Goal: Browse casually

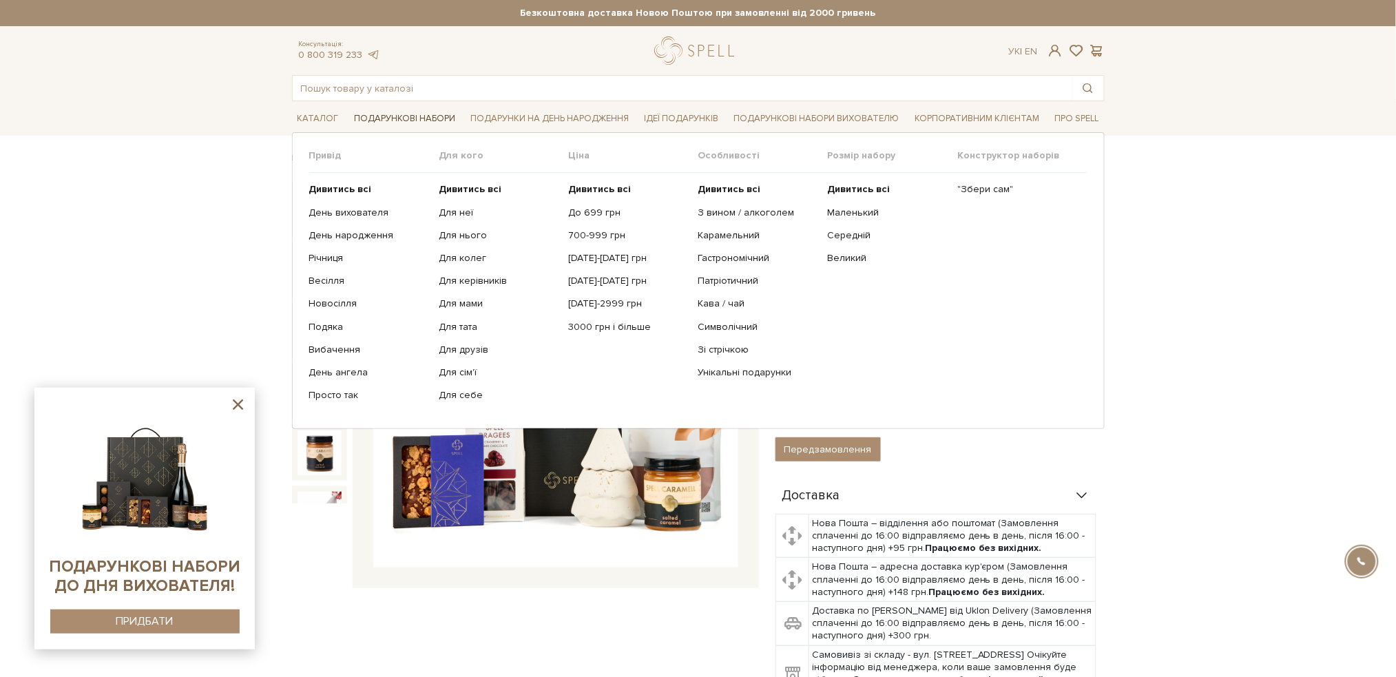
click at [389, 116] on link "Подарункові набори" at bounding box center [404, 118] width 112 height 21
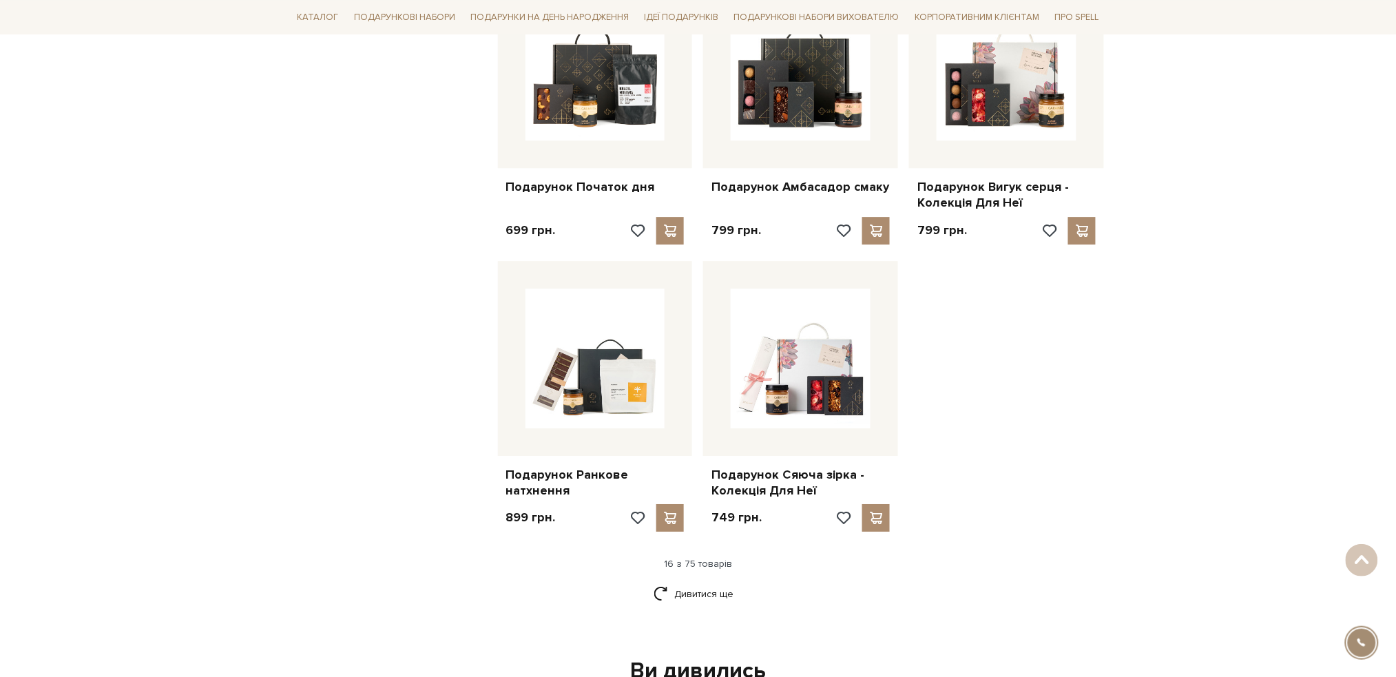
scroll to position [1468, 0]
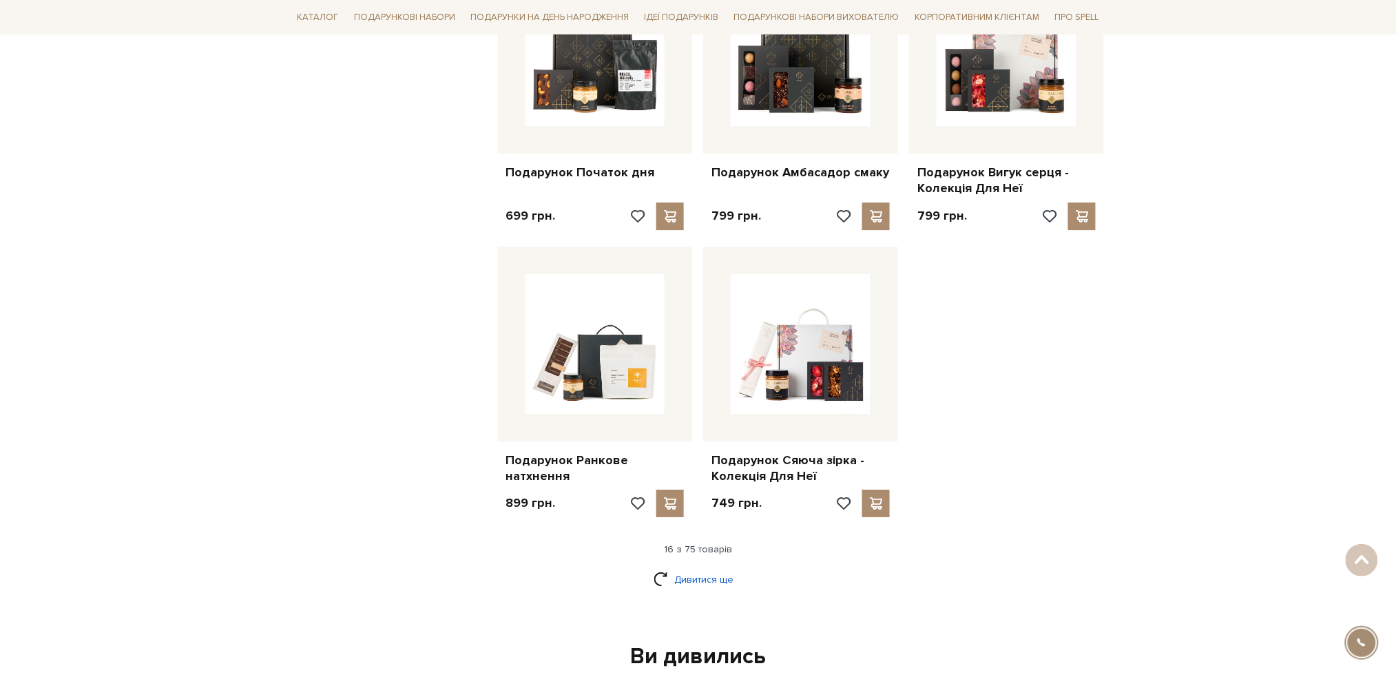
click at [697, 573] on link "Дивитися ще" at bounding box center [697, 579] width 89 height 24
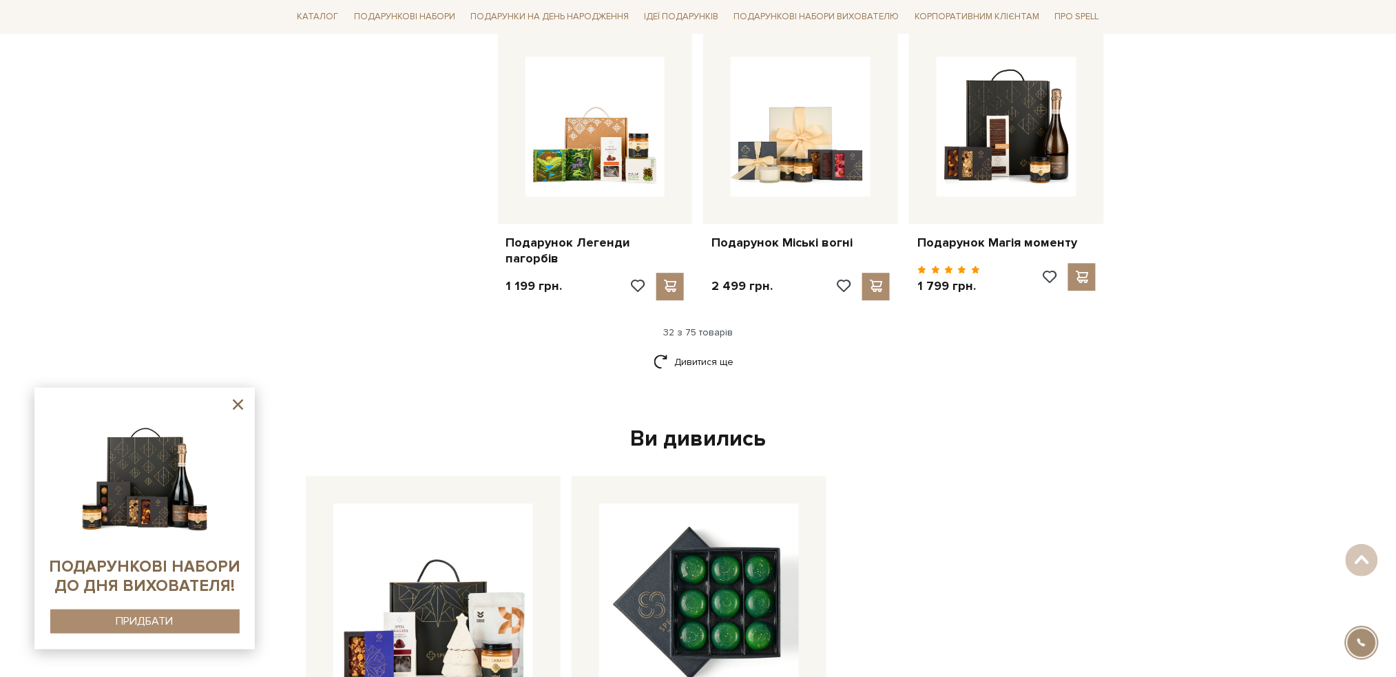
scroll to position [3121, 0]
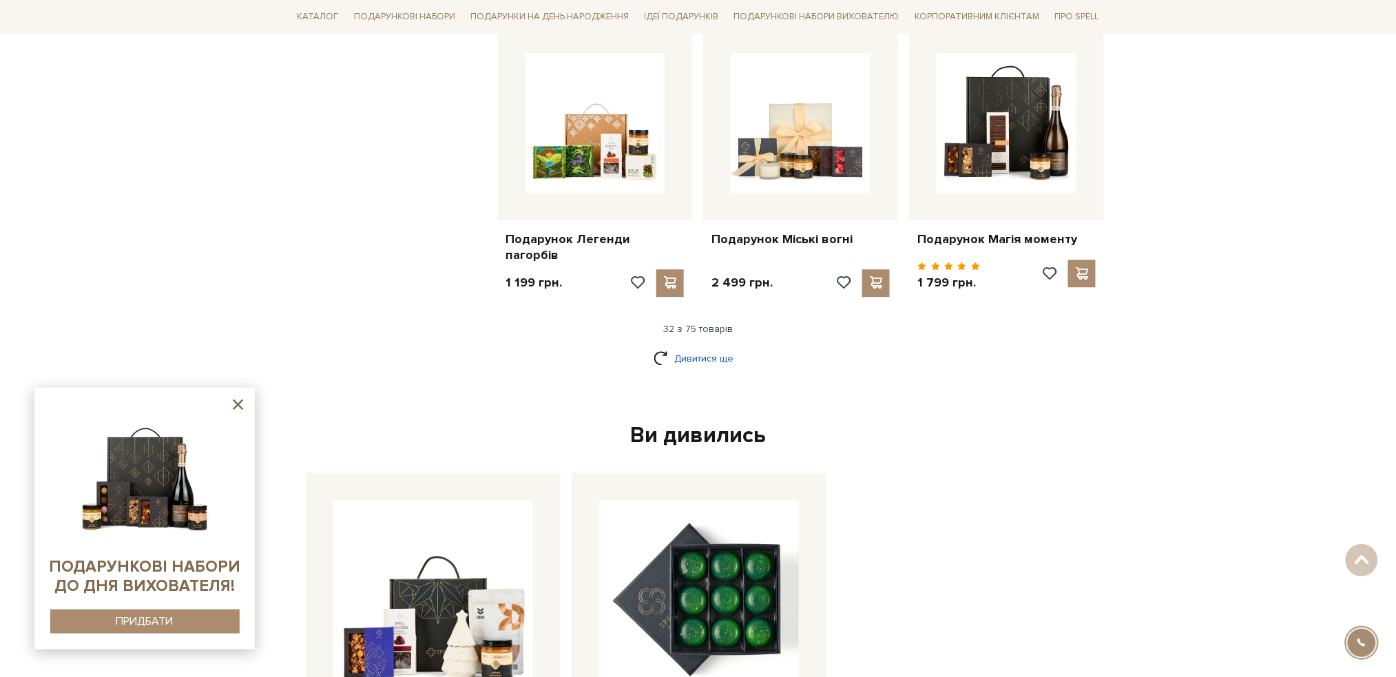
click at [706, 359] on link "Дивитися ще" at bounding box center [697, 358] width 89 height 24
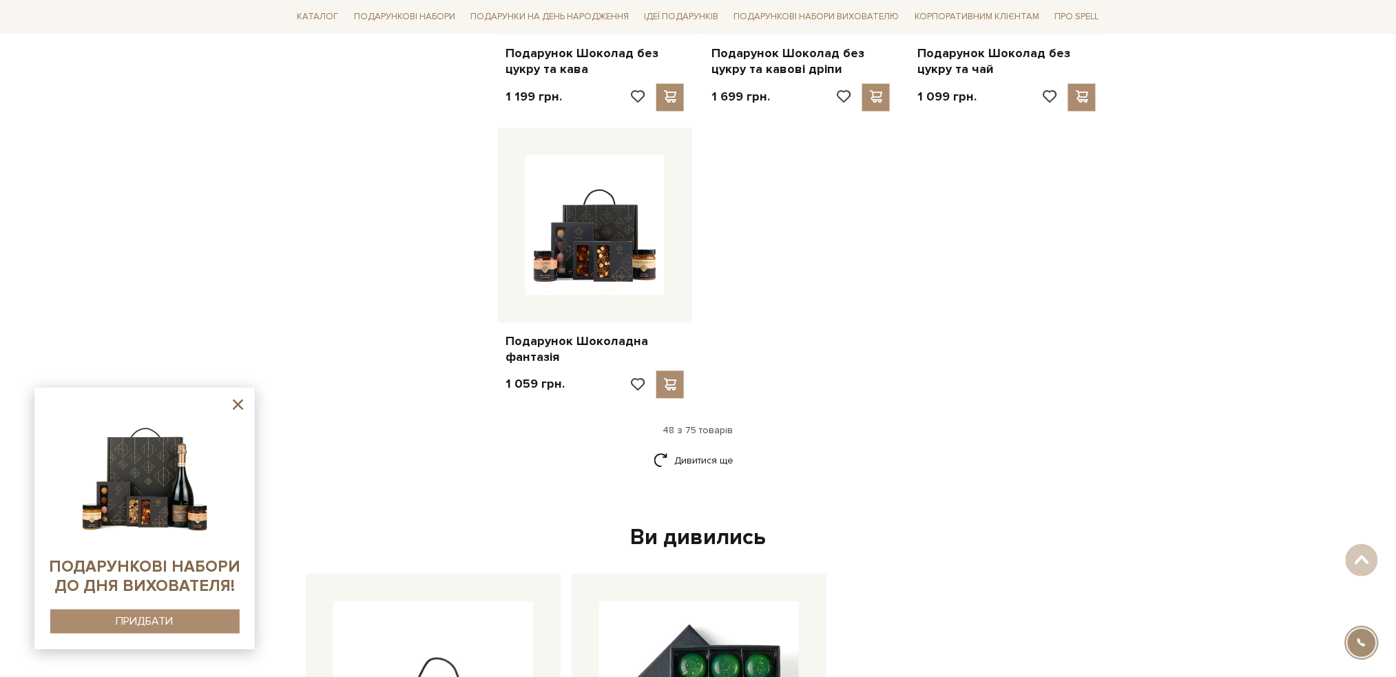
scroll to position [4773, 0]
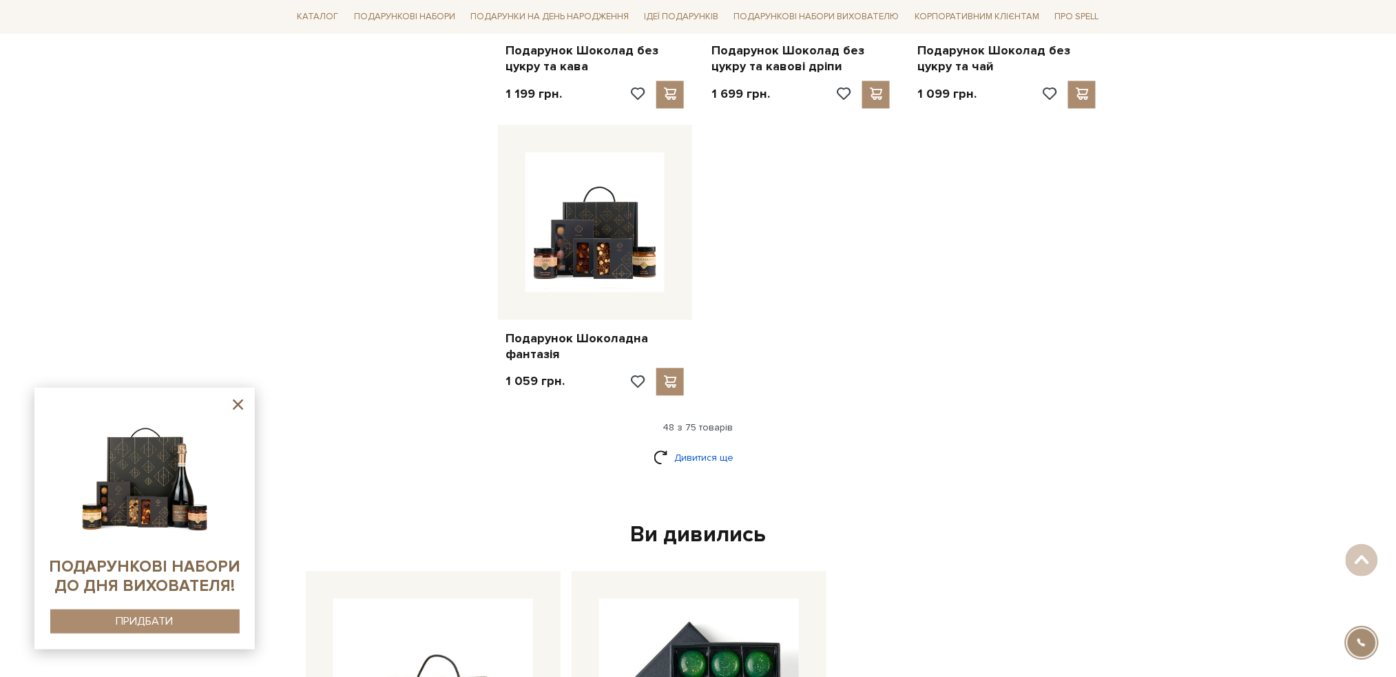
click at [714, 445] on link "Дивитися ще" at bounding box center [697, 457] width 89 height 24
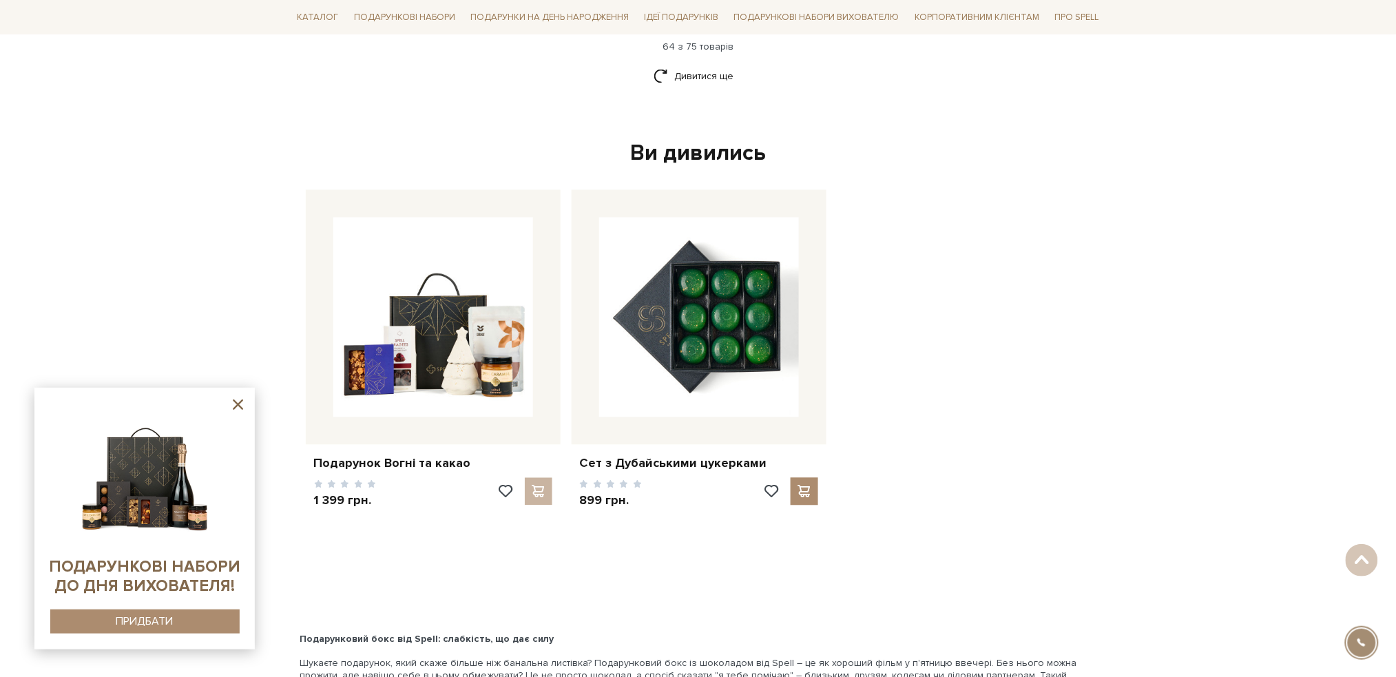
scroll to position [6334, 0]
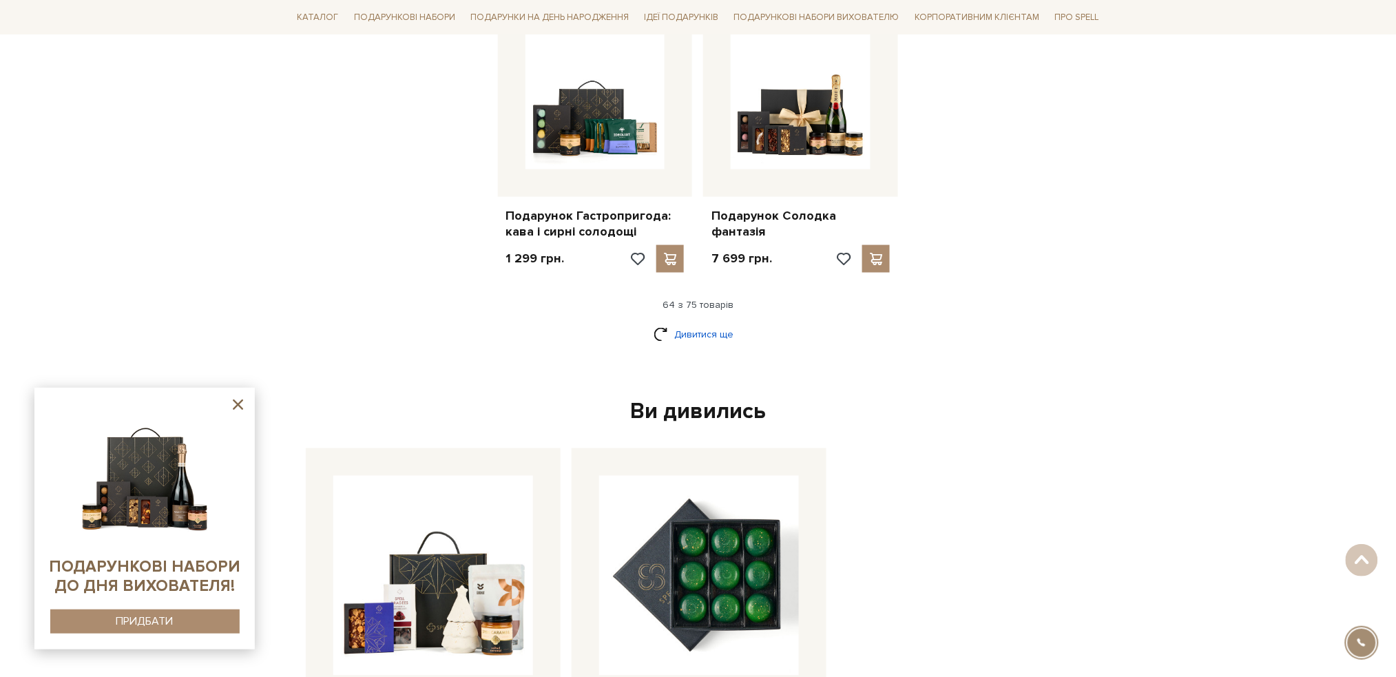
click at [678, 323] on link "Дивитися ще" at bounding box center [697, 335] width 89 height 24
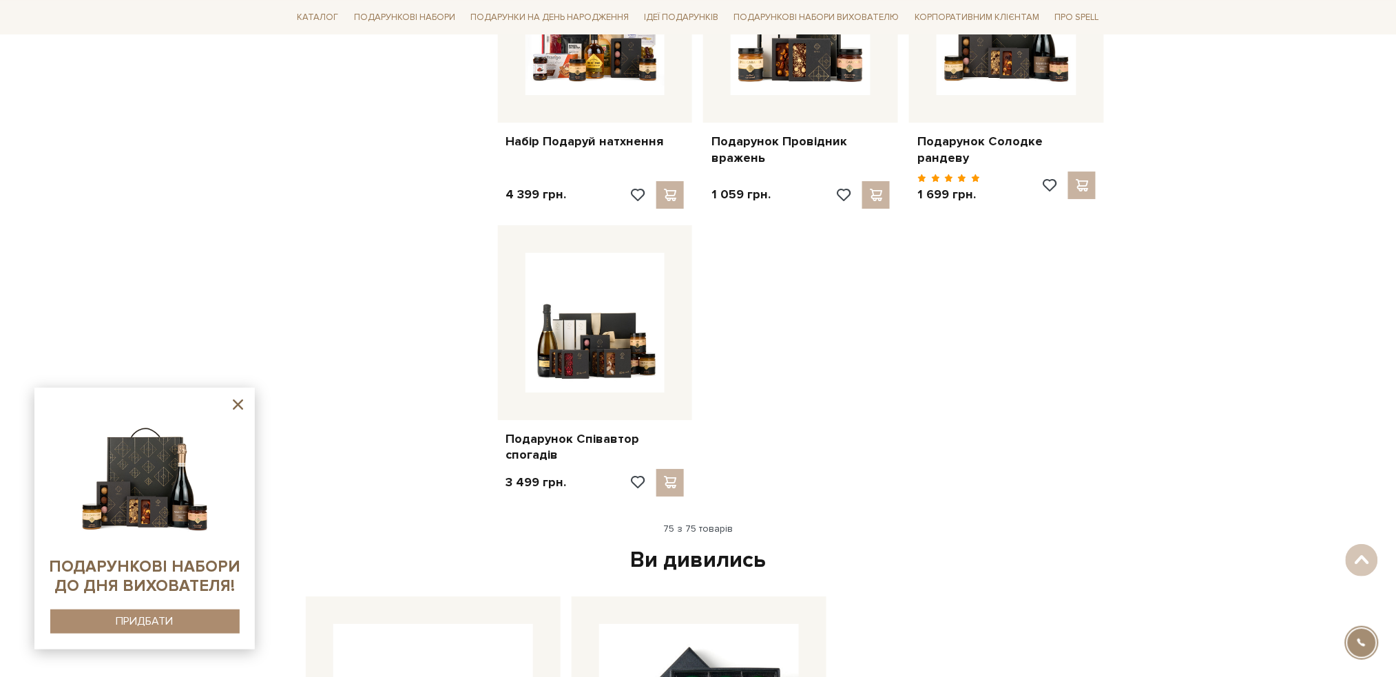
scroll to position [7343, 0]
